Goal: Task Accomplishment & Management: Manage account settings

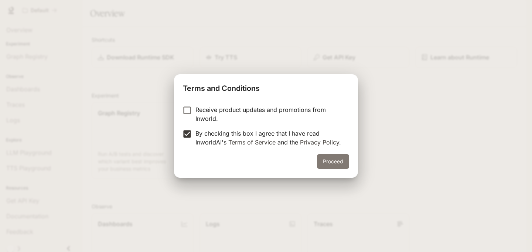
click at [333, 157] on button "Proceed" at bounding box center [333, 161] width 32 height 15
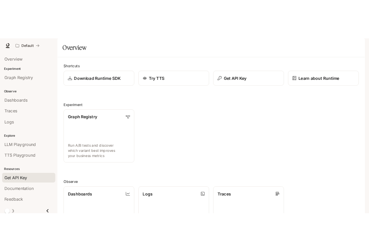
scroll to position [4, 0]
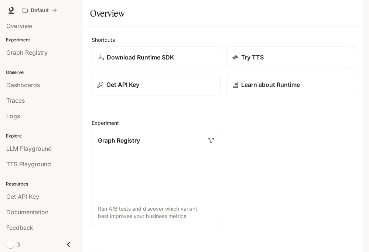
click at [189, 89] on div "Get API Key" at bounding box center [155, 84] width 117 height 9
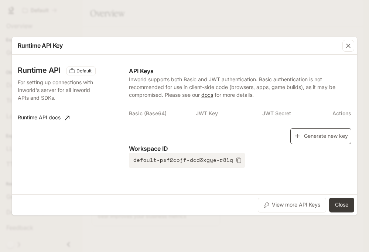
click at [304, 136] on button "Generate new key" at bounding box center [320, 136] width 61 height 16
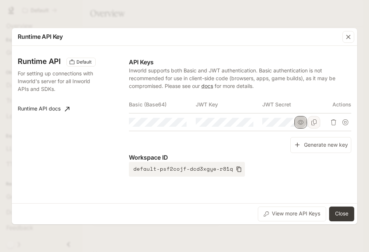
click at [298, 123] on icon "button" at bounding box center [301, 122] width 6 height 6
click at [231, 124] on icon "button" at bounding box center [234, 122] width 6 height 6
click at [168, 123] on icon "button" at bounding box center [167, 122] width 6 height 6
click at [287, 216] on button "View more API Keys" at bounding box center [292, 214] width 68 height 15
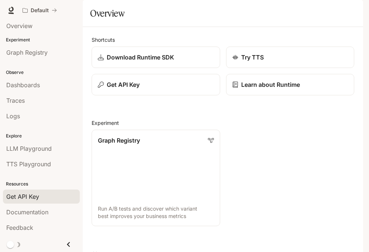
click at [27, 195] on span "Get API Key" at bounding box center [22, 196] width 33 height 9
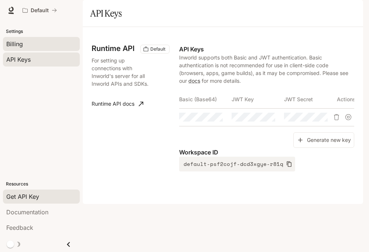
click at [40, 48] on div "Billing" at bounding box center [41, 44] width 70 height 9
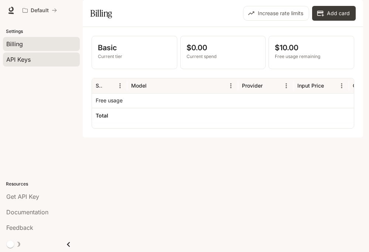
click at [41, 55] on div "API Keys" at bounding box center [41, 59] width 70 height 9
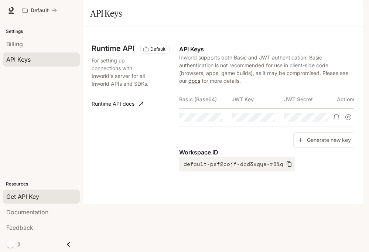
click at [118, 111] on link "Runtime API docs" at bounding box center [118, 103] width 58 height 15
click at [349, 9] on div "button" at bounding box center [353, 10] width 10 height 10
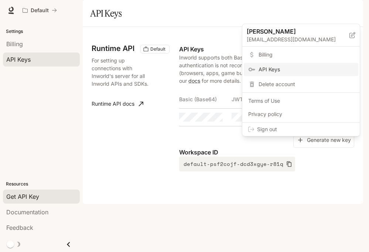
click at [173, 151] on div at bounding box center [184, 126] width 369 height 252
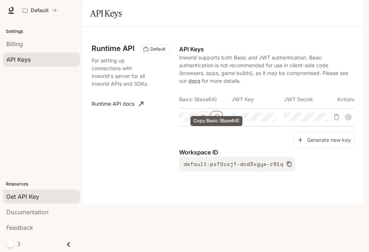
click at [214, 120] on icon "Copy Basic (Base64)" at bounding box center [217, 117] width 6 height 6
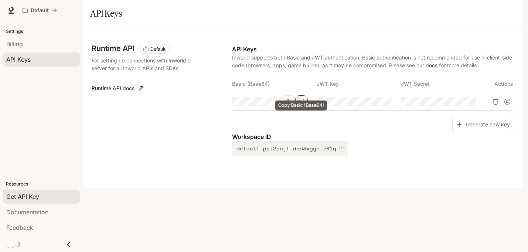
click at [300, 105] on icon "Copy Basic (Base64)" at bounding box center [301, 102] width 6 height 6
click at [386, 105] on icon "Copy Key" at bounding box center [386, 102] width 6 height 6
click at [460, 108] on button "button" at bounding box center [456, 101] width 13 height 13
click at [469, 105] on icon "Copy Secret" at bounding box center [469, 102] width 5 height 6
click at [288, 105] on icon "button" at bounding box center [288, 102] width 6 height 6
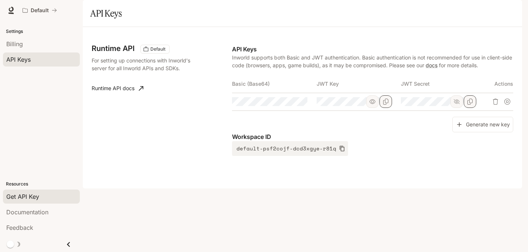
scroll to position [0, 402]
click at [372, 104] on icon "button" at bounding box center [372, 101] width 6 height 4
click at [0, 0] on icon "Copy Basic (Base64)" at bounding box center [0, 0] width 0 height 0
click at [0, 0] on button "Copy Basic (Base64)" at bounding box center [0, 0] width 0 height 0
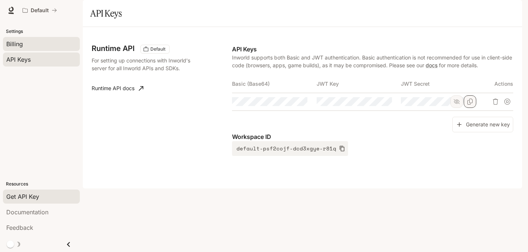
click at [18, 38] on link "Billing" at bounding box center [41, 44] width 77 height 14
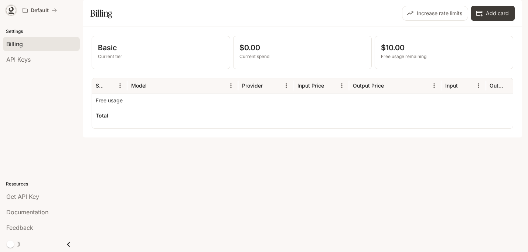
click at [13, 11] on icon at bounding box center [10, 10] width 7 height 7
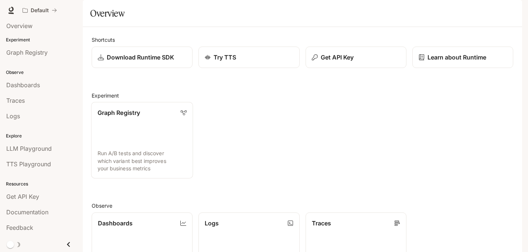
scroll to position [119, 0]
click at [120, 212] on link "Dashboards View and analyze your workspace metrics" at bounding box center [142, 250] width 102 height 76
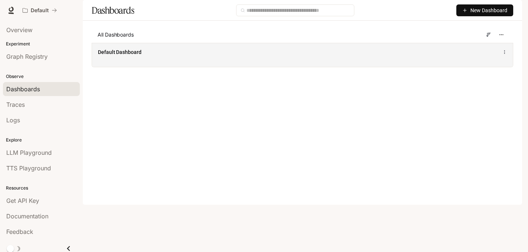
click at [130, 56] on span "Default Dashboard" at bounding box center [120, 51] width 44 height 7
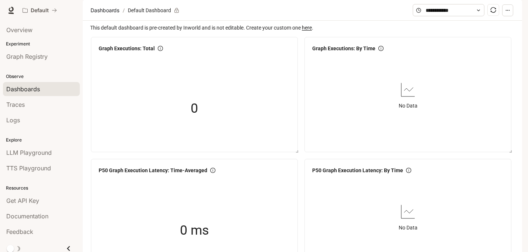
click at [496, 16] on button "button" at bounding box center [493, 10] width 12 height 12
click at [509, 9] on icon "button" at bounding box center [512, 10] width 6 height 6
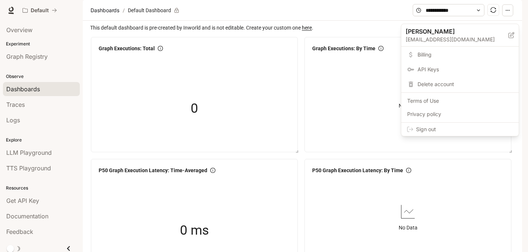
click at [435, 129] on span "Sign out" at bounding box center [464, 129] width 97 height 7
